Goal: Information Seeking & Learning: Find specific fact

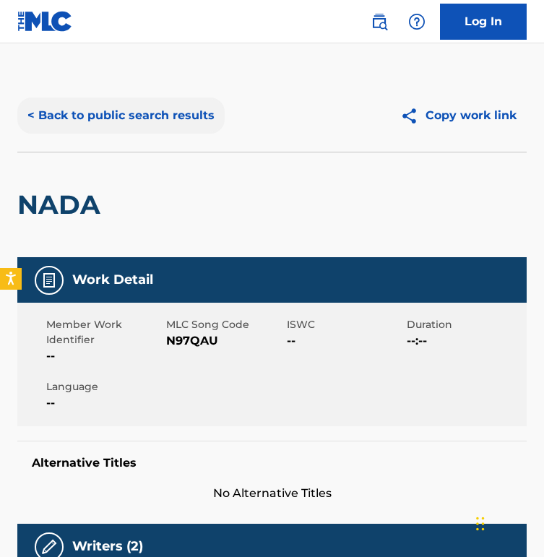
click at [140, 123] on button "< Back to public search results" at bounding box center [120, 115] width 207 height 36
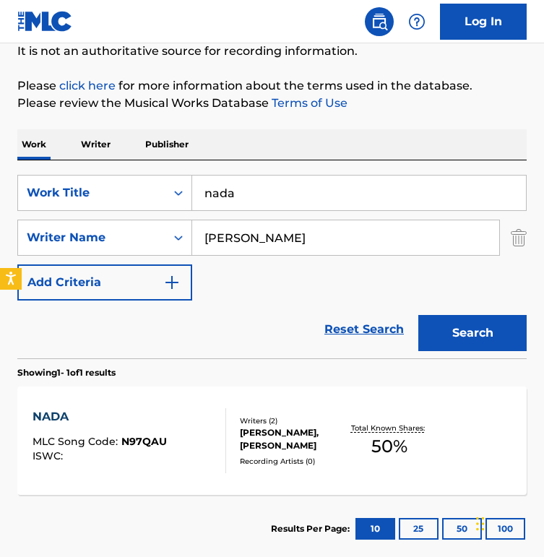
click at [262, 205] on input "nada" at bounding box center [359, 192] width 334 height 35
click at [262, 248] on input "[PERSON_NAME]" at bounding box center [345, 237] width 307 height 35
type input "rita"
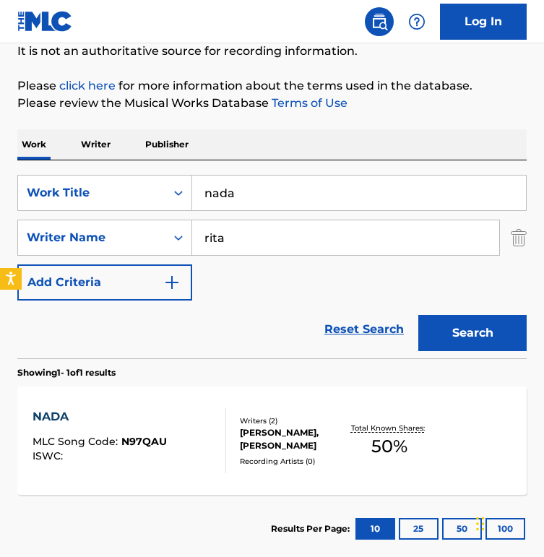
click at [253, 183] on input "nada" at bounding box center [359, 192] width 334 height 35
click at [253, 184] on input "nada" at bounding box center [359, 192] width 334 height 35
paste input "Infinite"
type input "Infinite"
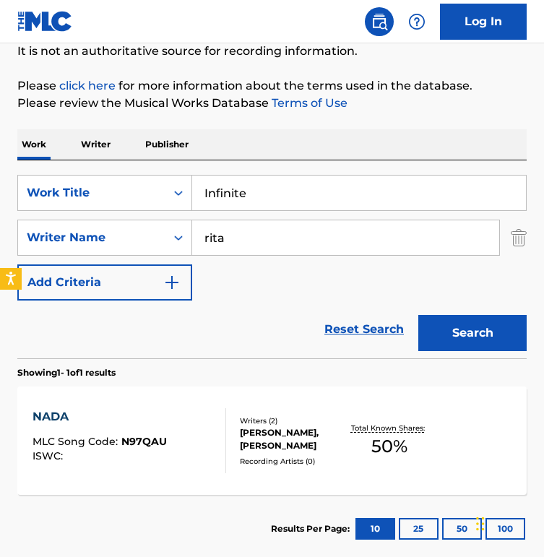
click at [418, 315] on button "Search" at bounding box center [472, 333] width 108 height 36
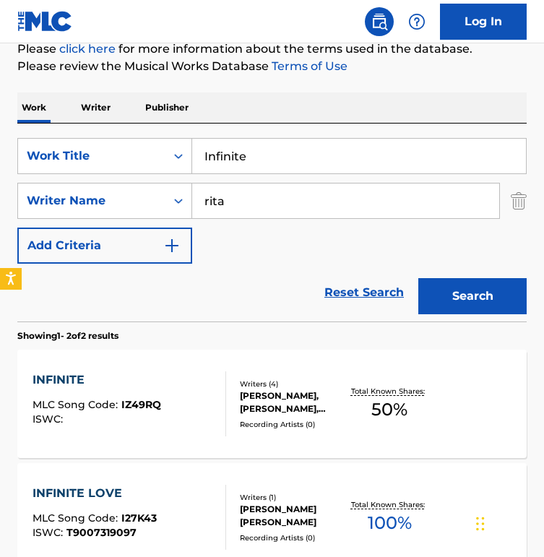
scroll to position [198, 0]
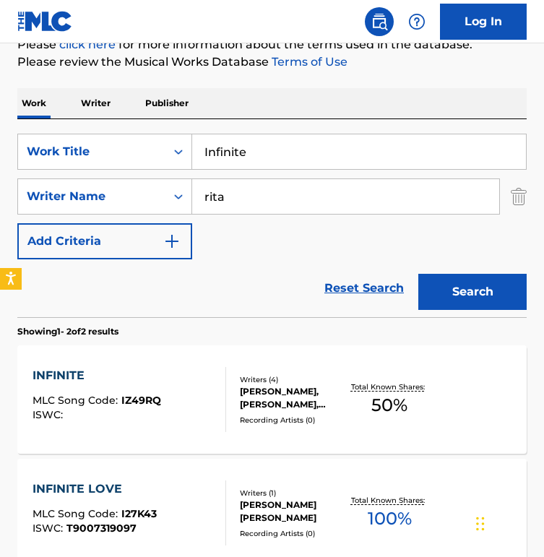
click at [142, 381] on div "INFINITE" at bounding box center [96, 375] width 128 height 17
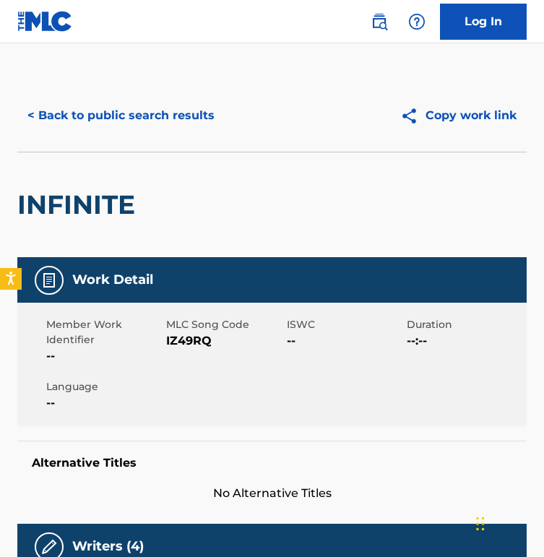
click at [152, 139] on div "< Back to public search results Copy work link" at bounding box center [271, 115] width 509 height 72
click at [162, 117] on button "< Back to public search results" at bounding box center [120, 115] width 207 height 36
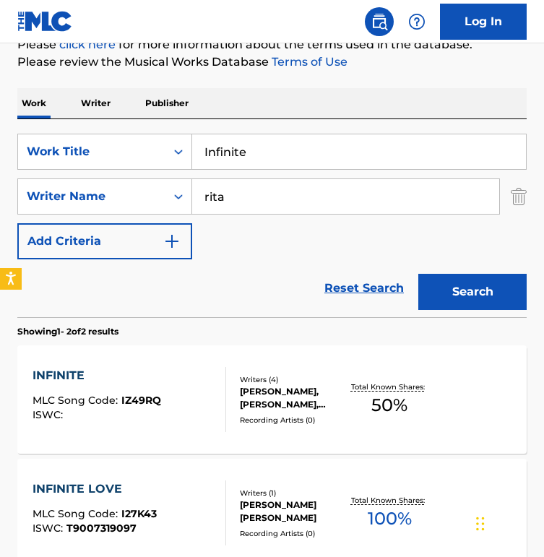
click at [313, 141] on input "Infinite" at bounding box center [359, 151] width 334 height 35
paste input "[DEMOGRAPHIC_DATA] Right Her"
type input "[DEMOGRAPHIC_DATA] Right Here"
click at [418, 274] on button "Search" at bounding box center [472, 292] width 108 height 36
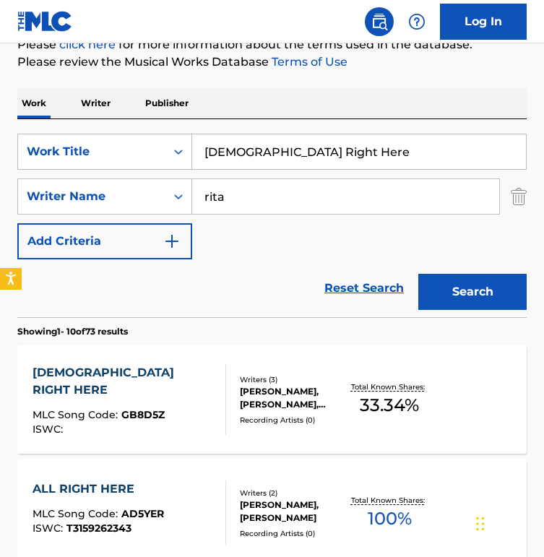
scroll to position [200, 0]
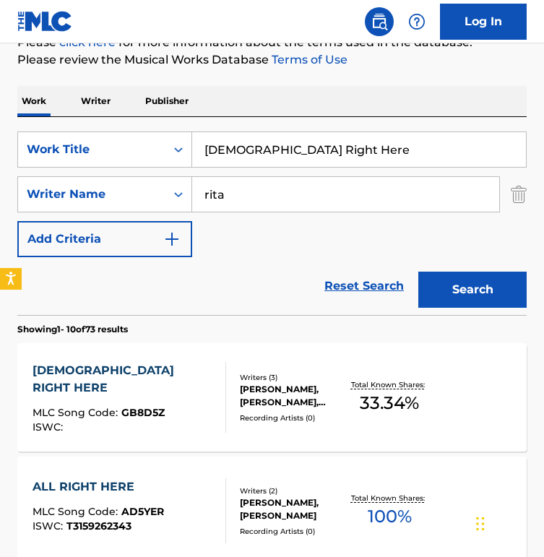
click at [147, 406] on span "GB8D5Z" at bounding box center [142, 412] width 43 height 13
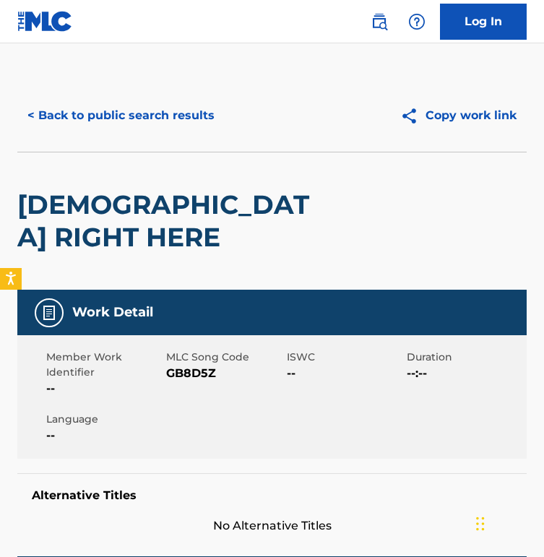
click at [207, 365] on span "GB8D5Z" at bounding box center [224, 373] width 116 height 17
copy span "GB8D5Z"
click at [114, 127] on button "< Back to public search results" at bounding box center [120, 115] width 207 height 36
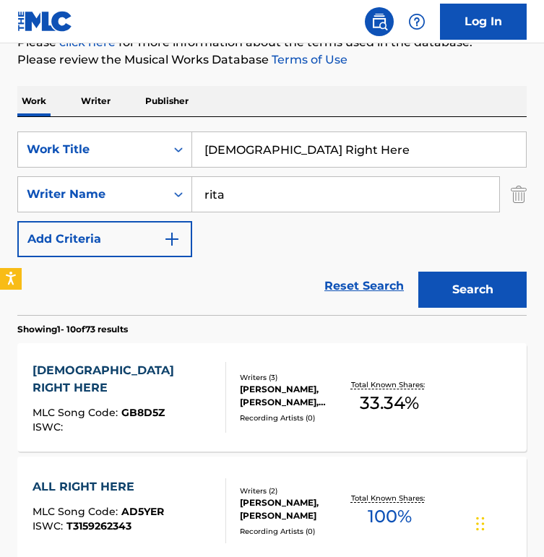
click at [318, 146] on input "[DEMOGRAPHIC_DATA] Right Here" at bounding box center [359, 149] width 334 height 35
paste input "Tourniquet"
click at [418, 271] on button "Search" at bounding box center [472, 289] width 108 height 36
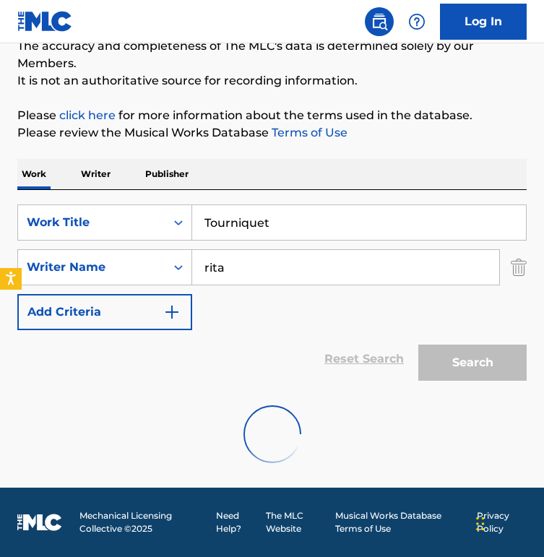
scroll to position [80, 0]
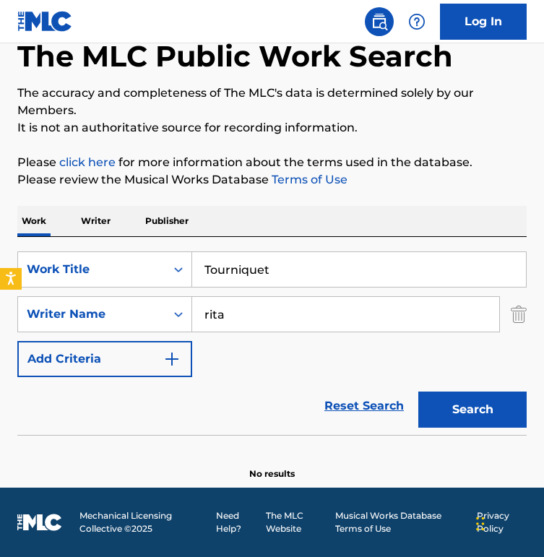
click at [253, 258] on input "Tourniquet" at bounding box center [359, 269] width 334 height 35
paste input "End of the Tunnel"
type input "End of the Tunnel"
click at [418, 391] on button "Search" at bounding box center [472, 409] width 108 height 36
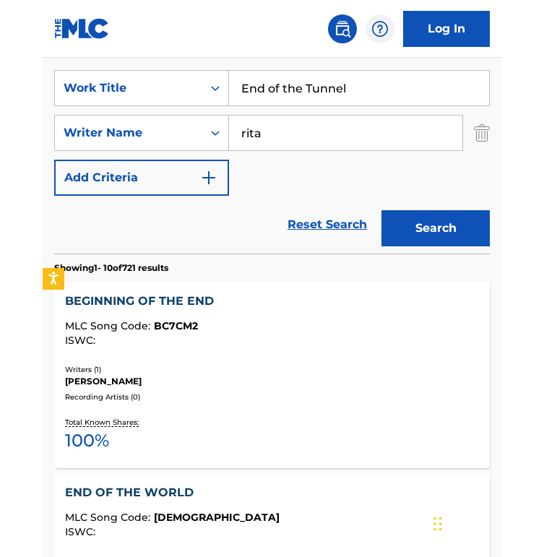
scroll to position [286, 0]
